Goal: Find specific page/section: Find specific page/section

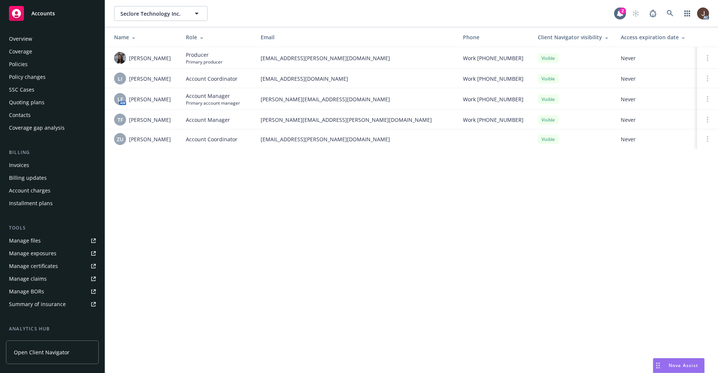
scroll to position [101, 0]
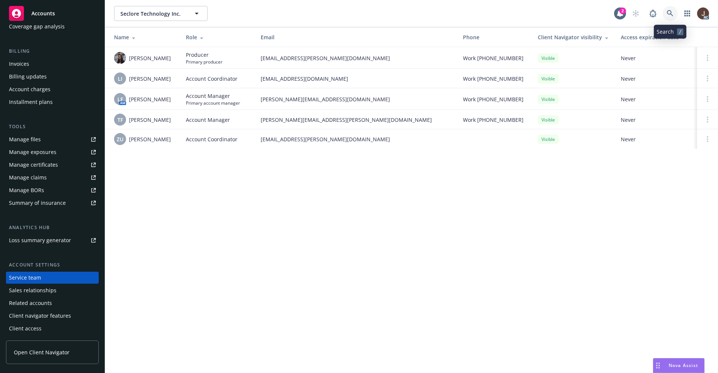
click at [672, 14] on icon at bounding box center [670, 13] width 7 height 7
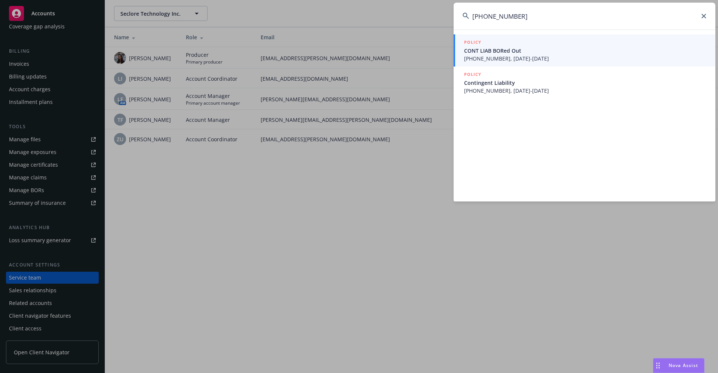
type input "[PHONE_NUMBER]"
